Goal: Task Accomplishment & Management: Manage account settings

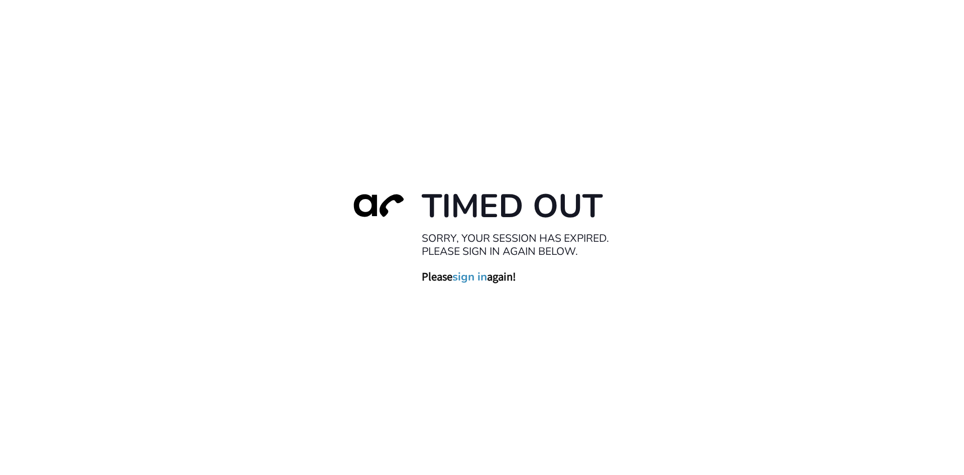
click at [477, 281] on link "sign in" at bounding box center [469, 276] width 35 height 14
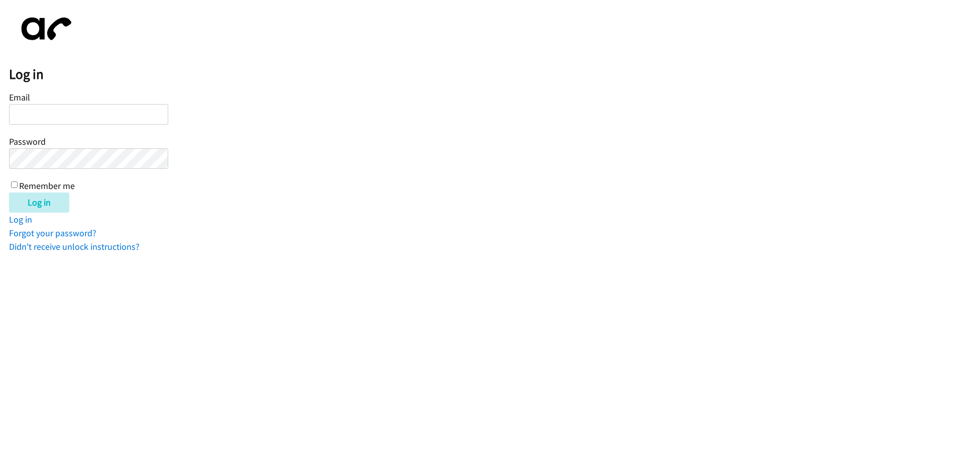
click at [53, 118] on input "Email" at bounding box center [88, 114] width 159 height 21
click at [54, 118] on input "ba" at bounding box center [88, 114] width 159 height 21
type input "[MEDICAL_DATA]"
click at [49, 118] on input "Email" at bounding box center [88, 114] width 159 height 21
type input "b"
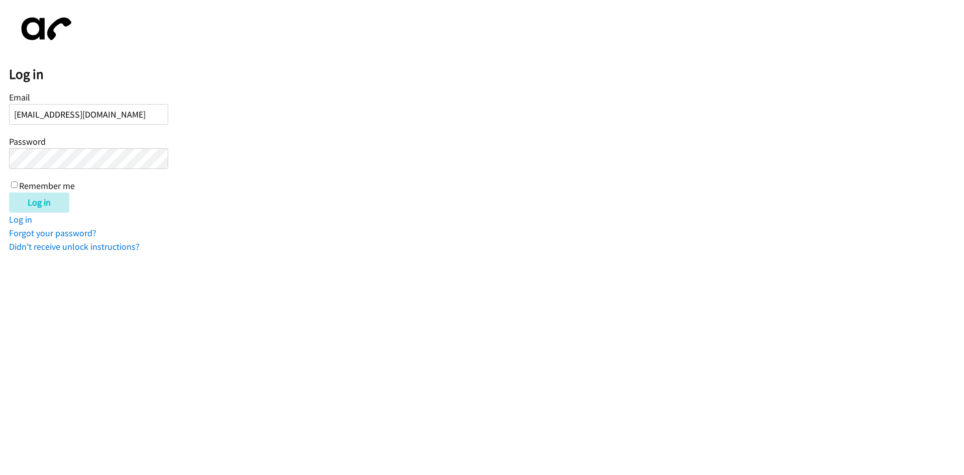
type input "[EMAIL_ADDRESS][DOMAIN_NAME]"
click at [15, 182] on input "Remember me" at bounding box center [14, 184] width 7 height 7
checkbox input "true"
click at [24, 199] on input "Log in" at bounding box center [39, 202] width 60 height 20
